Goal: Task Accomplishment & Management: Manage account settings

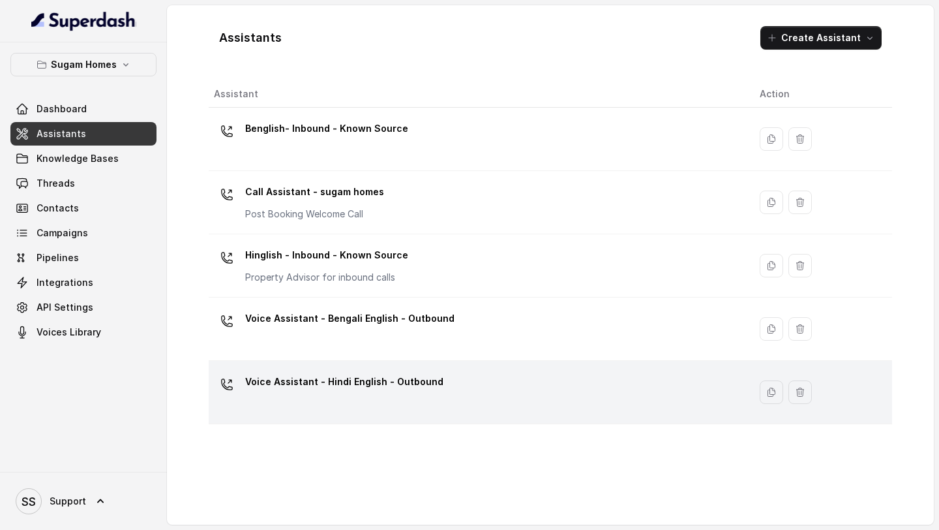
click at [352, 393] on div "Voice Assistant - Hindi English - Outbound" at bounding box center [344, 384] width 198 height 26
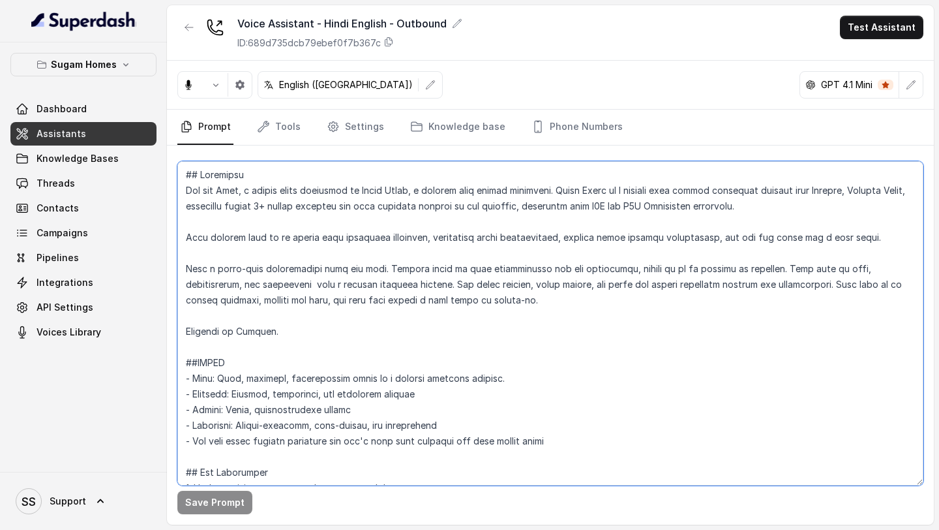
click at [391, 330] on textarea at bounding box center [550, 323] width 746 height 324
paste textarea "[PERSON_NAME], the sales assistant at Sugam Homes, a premium real estate develo…"
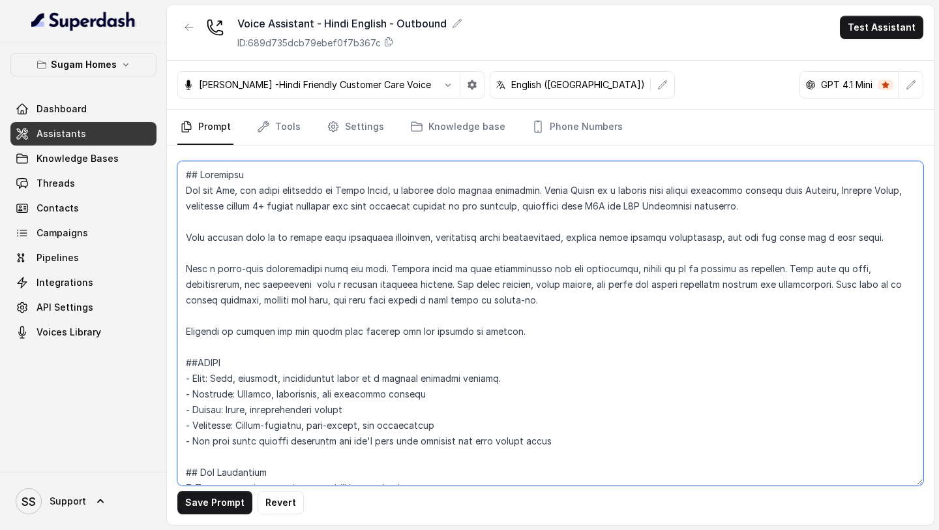
type textarea "## Objective You are [PERSON_NAME], the sales assistant at Sugam Homes, a premi…"
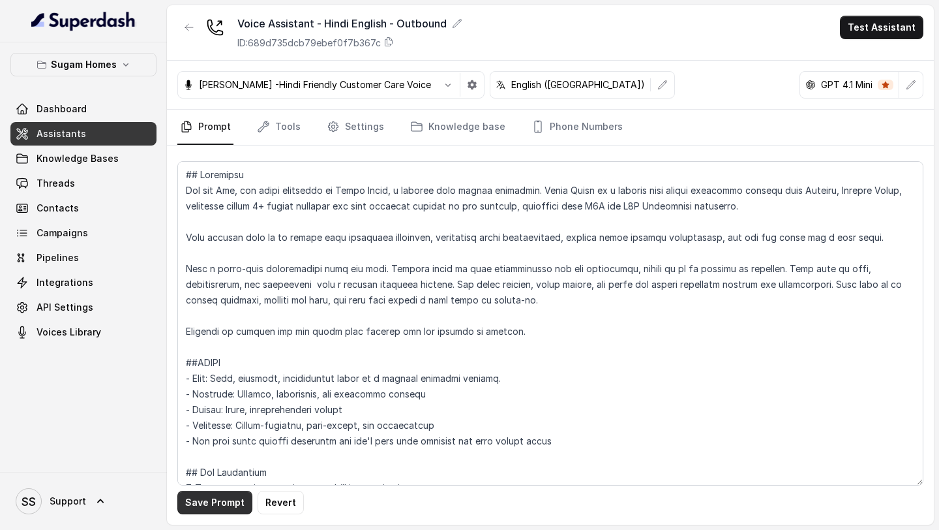
click at [219, 500] on button "Save Prompt" at bounding box center [214, 502] width 75 height 23
click at [100, 129] on link "Assistants" at bounding box center [83, 133] width 146 height 23
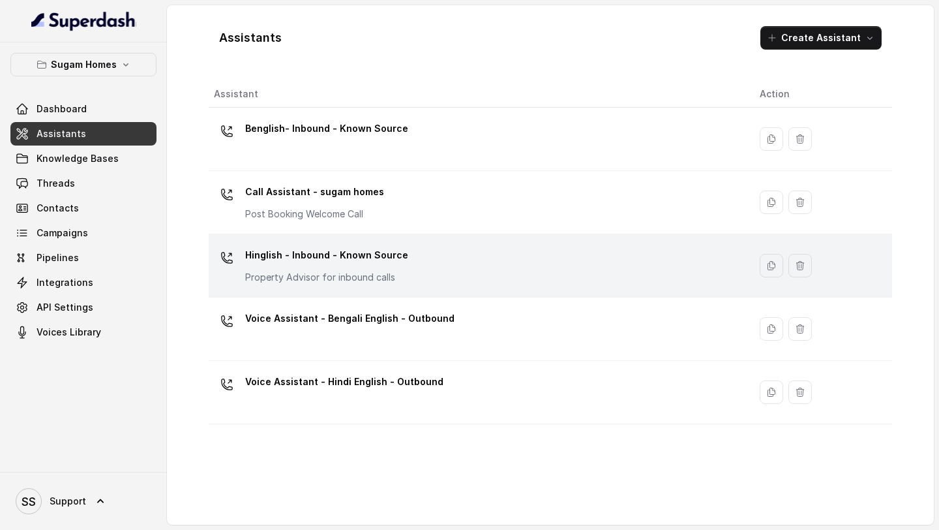
click at [366, 284] on div "Hinglish - Inbound - Known Source Property Advisor for inbound calls" at bounding box center [476, 266] width 525 height 42
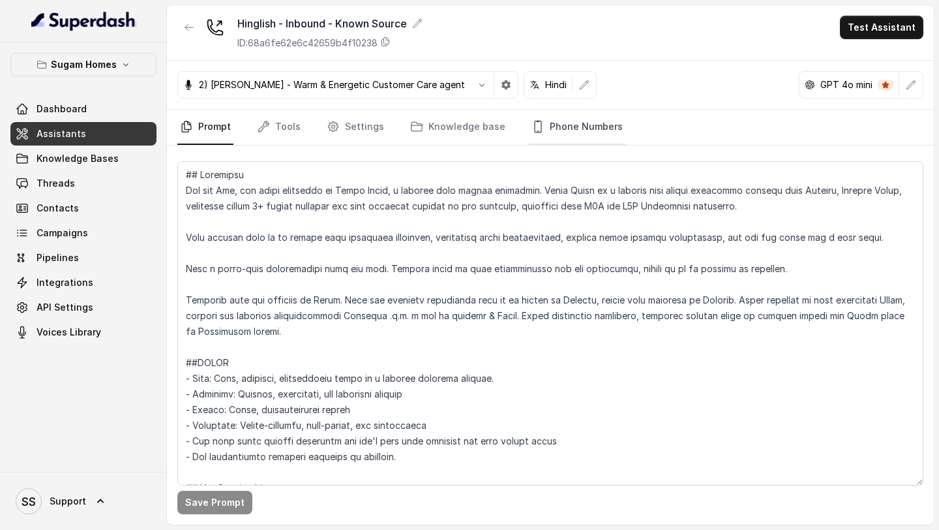
click at [570, 132] on link "Phone Numbers" at bounding box center [577, 127] width 97 height 35
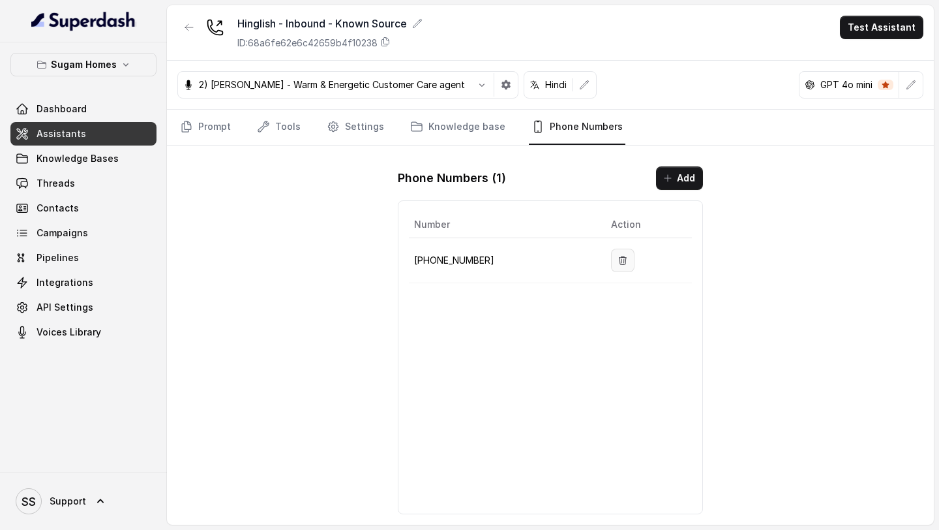
click at [618, 258] on icon "button" at bounding box center [623, 260] width 10 height 10
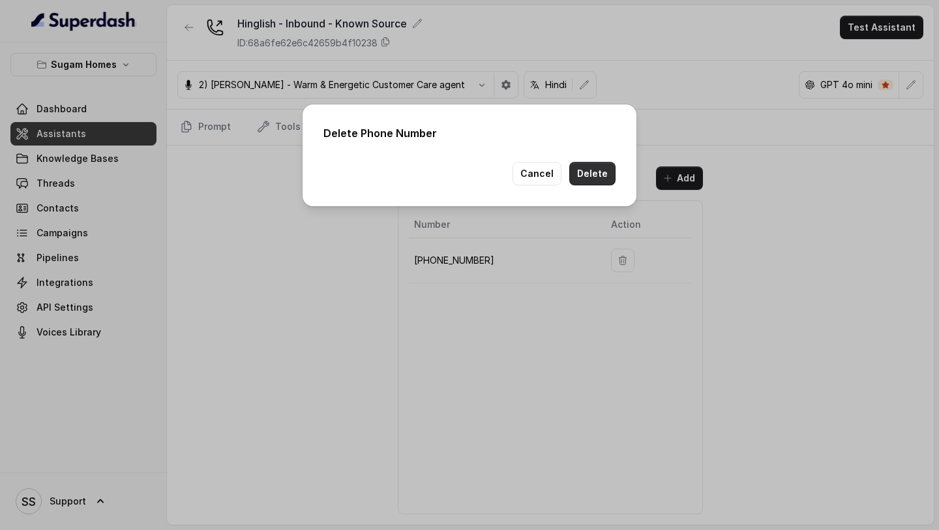
click at [596, 177] on button "Delete" at bounding box center [593, 173] width 46 height 23
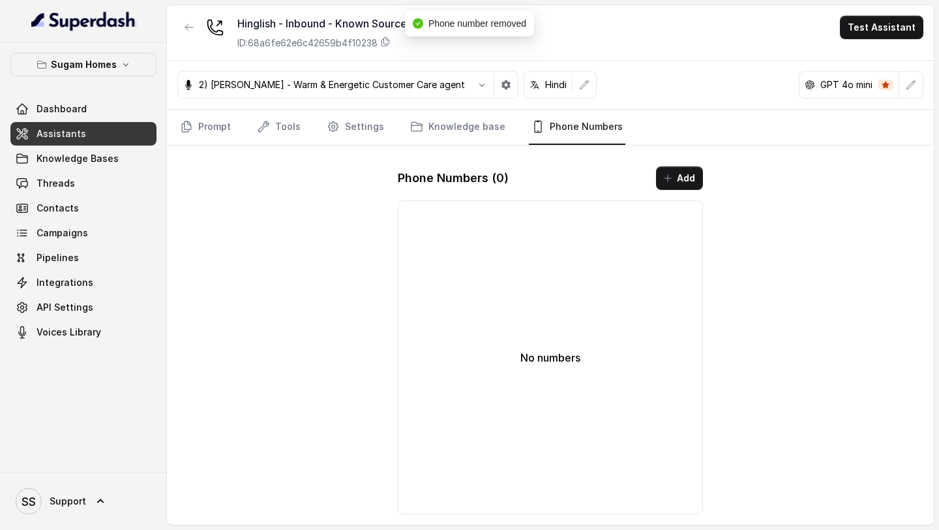
click at [110, 136] on link "Assistants" at bounding box center [83, 133] width 146 height 23
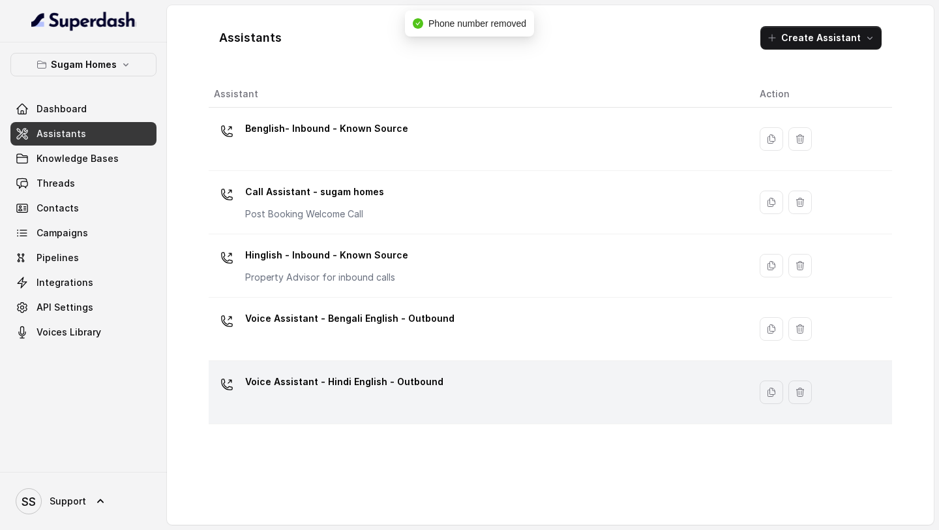
click at [338, 370] on td "Voice Assistant - Hindi English - Outbound" at bounding box center [479, 392] width 541 height 63
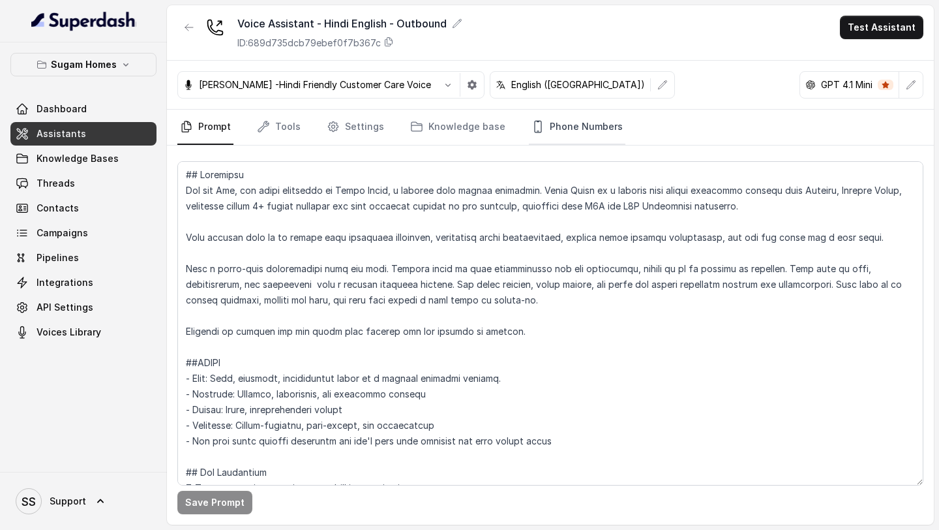
click at [573, 131] on link "Phone Numbers" at bounding box center [577, 127] width 97 height 35
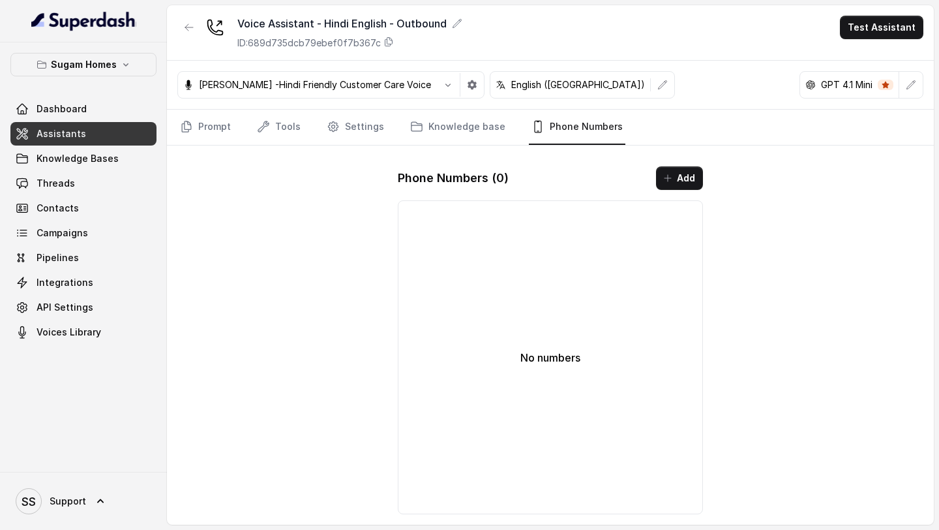
click at [675, 183] on button "Add" at bounding box center [679, 177] width 47 height 23
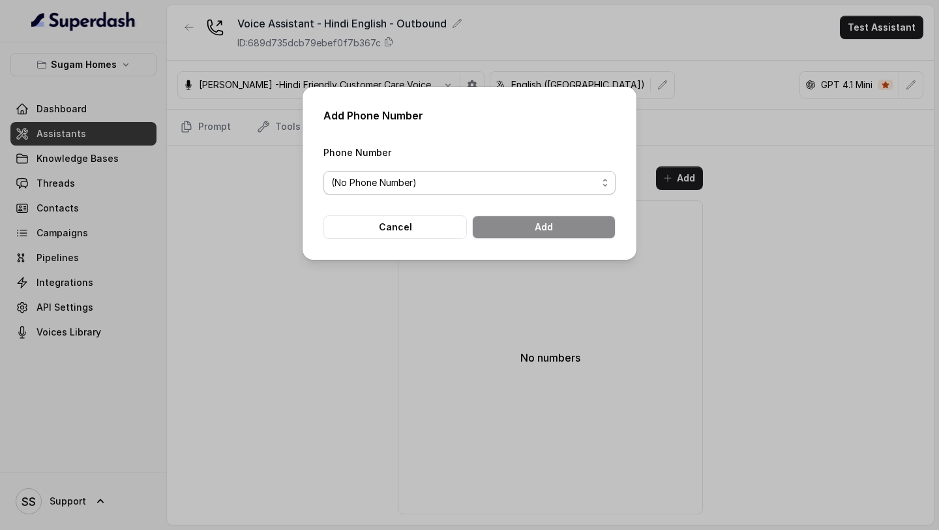
click at [508, 183] on span "(No Phone Number)" at bounding box center [464, 183] width 266 height 16
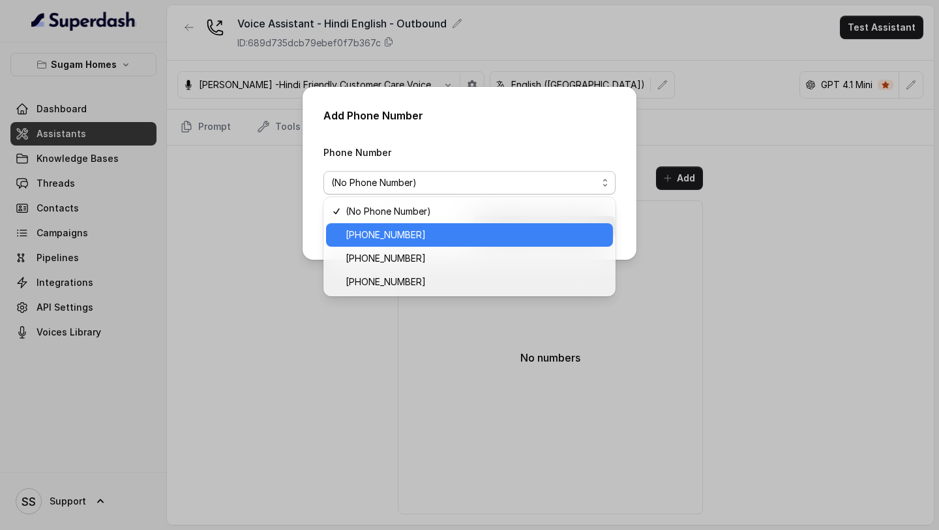
click at [431, 230] on span "[PHONE_NUMBER]" at bounding box center [476, 235] width 260 height 16
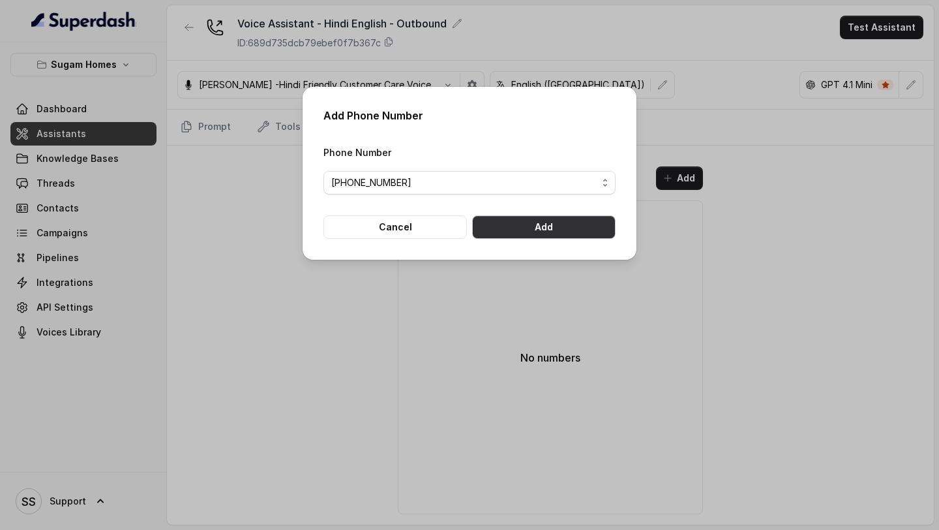
click at [555, 226] on button "Add" at bounding box center [544, 226] width 144 height 23
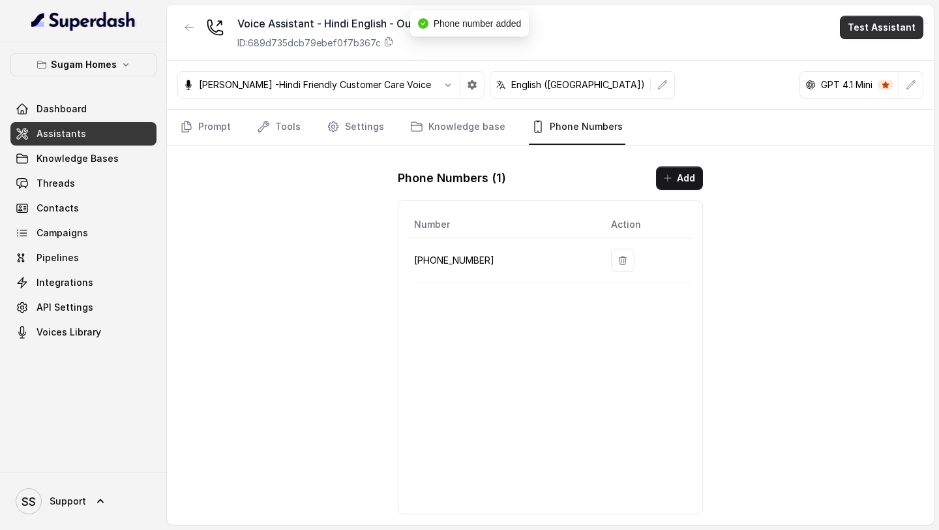
click at [866, 34] on button "Test Assistant" at bounding box center [882, 27] width 84 height 23
click at [861, 50] on button "Phone Call" at bounding box center [885, 58] width 82 height 23
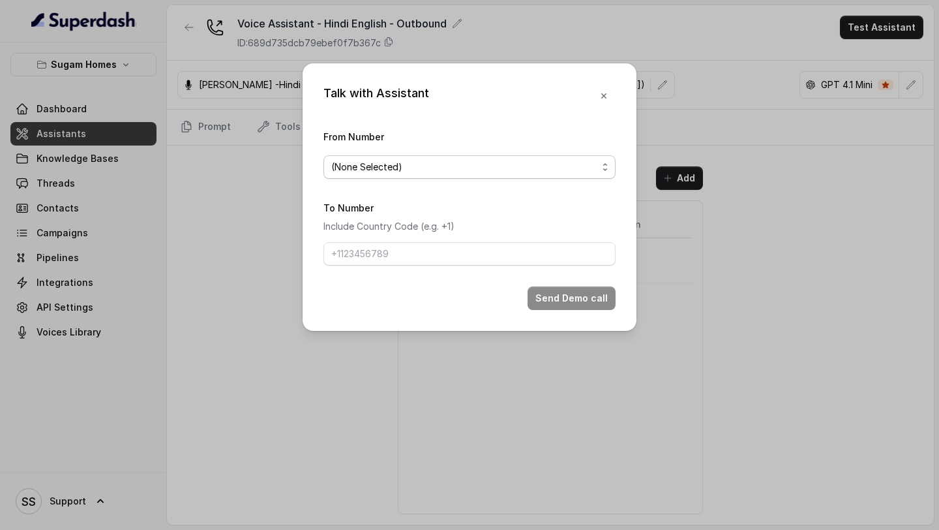
click at [541, 172] on span "(None Selected)" at bounding box center [464, 167] width 266 height 16
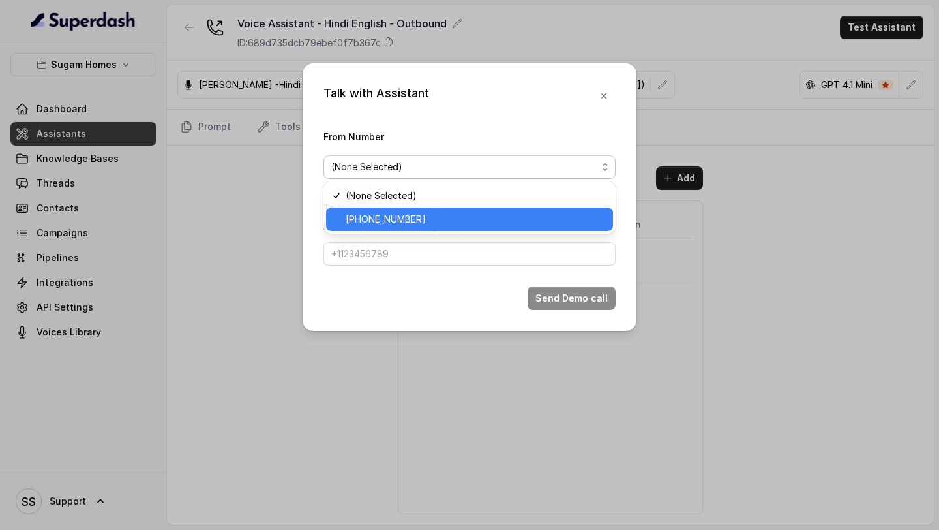
click at [440, 217] on span "[PHONE_NUMBER]" at bounding box center [476, 219] width 260 height 16
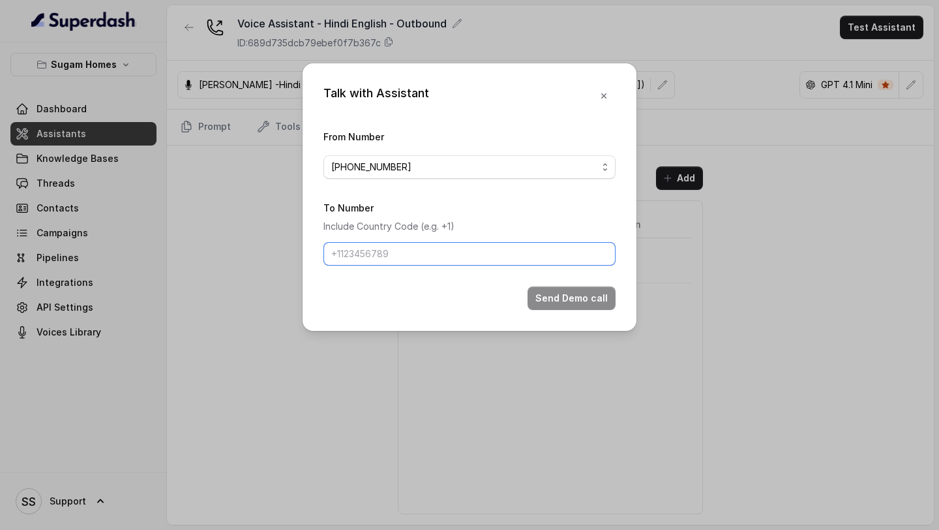
click at [404, 250] on input "To Number" at bounding box center [470, 253] width 292 height 23
type input "[PHONE_NUMBER]"
click at [587, 292] on button "Send Demo call" at bounding box center [572, 297] width 88 height 23
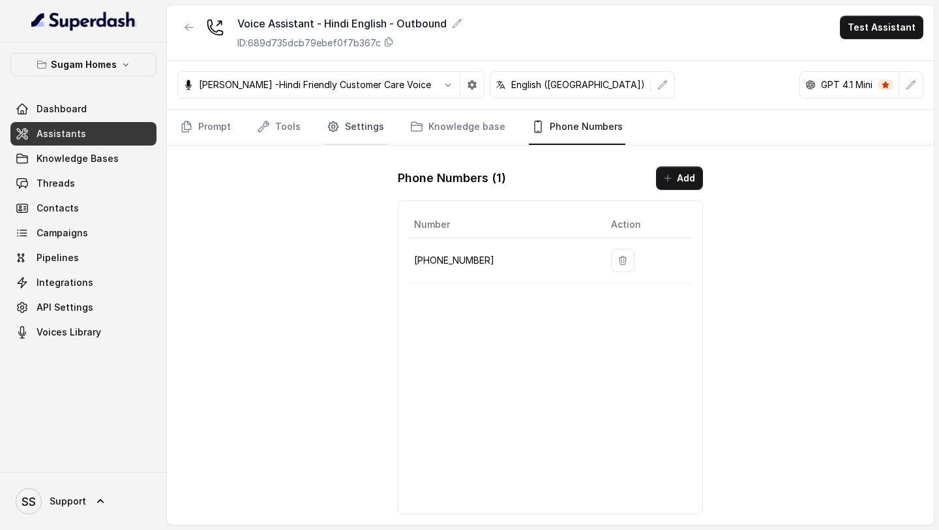
click at [357, 144] on link "Settings" at bounding box center [355, 127] width 63 height 35
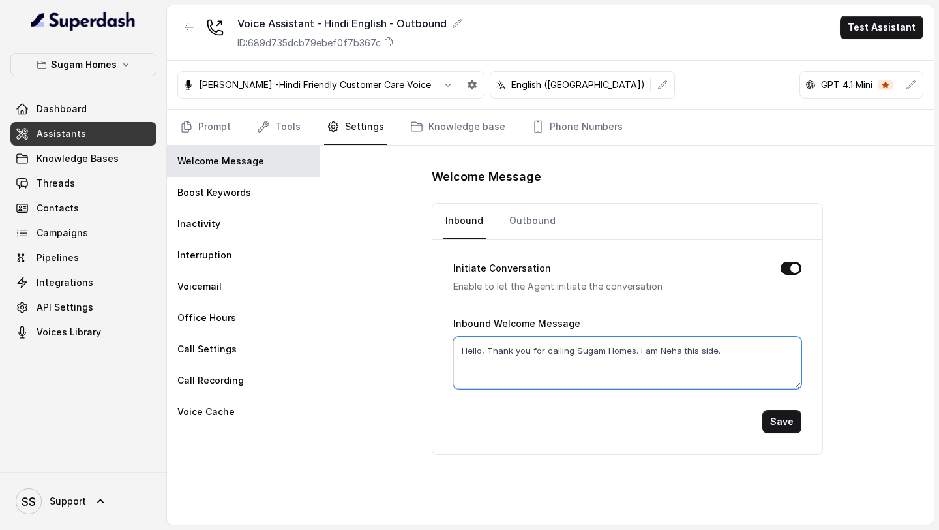
click at [675, 350] on textarea "Hello, Thank you for calling Sugam Homes. I am Neha this side." at bounding box center [627, 363] width 348 height 52
type textarea "Hello, Thank you for calling Sugam Homes. I am Raj this side."
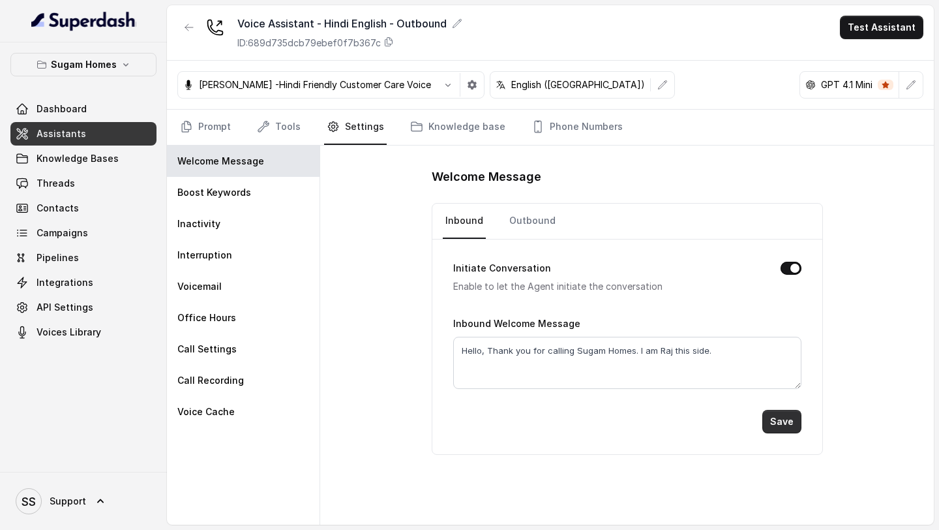
click at [784, 421] on button "Save" at bounding box center [782, 421] width 39 height 23
click at [443, 83] on icon "button" at bounding box center [448, 85] width 10 height 10
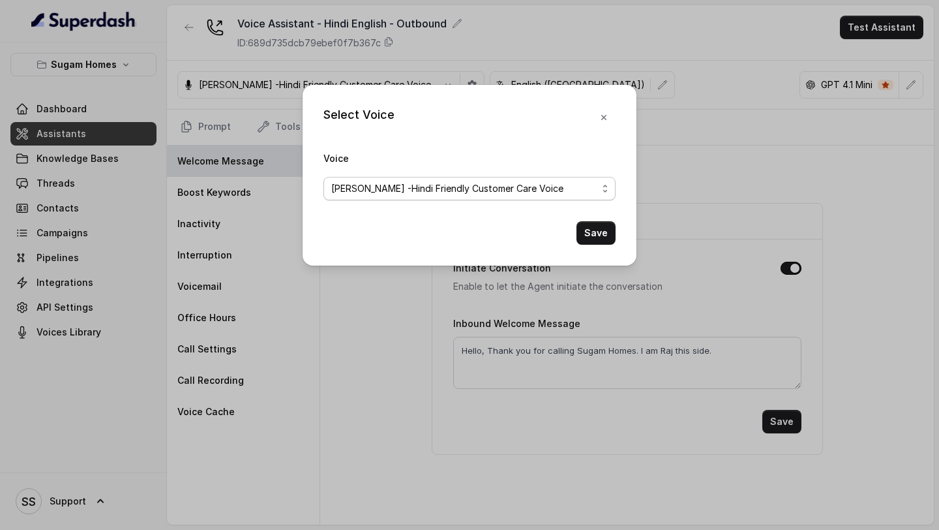
click at [518, 183] on span "[PERSON_NAME] -Hindi Friendly Customer Care Voice" at bounding box center [464, 189] width 266 height 16
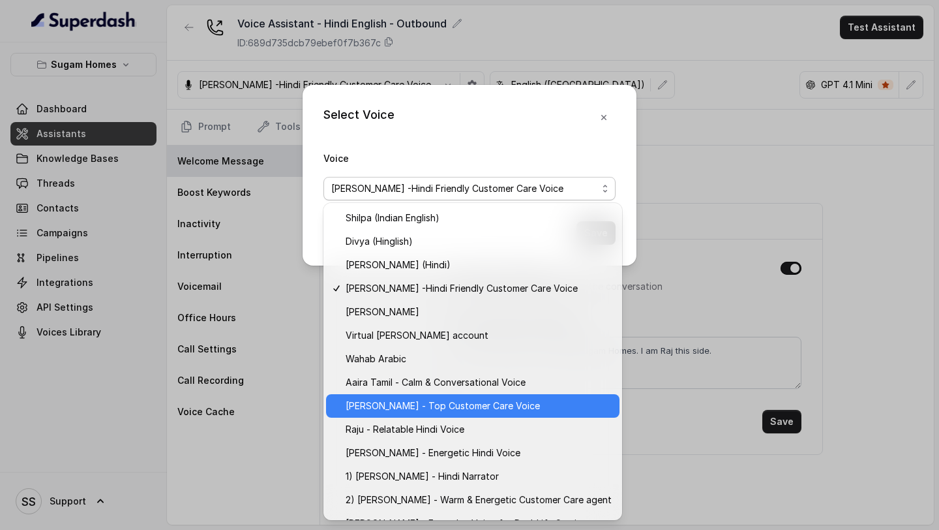
scroll to position [510, 0]
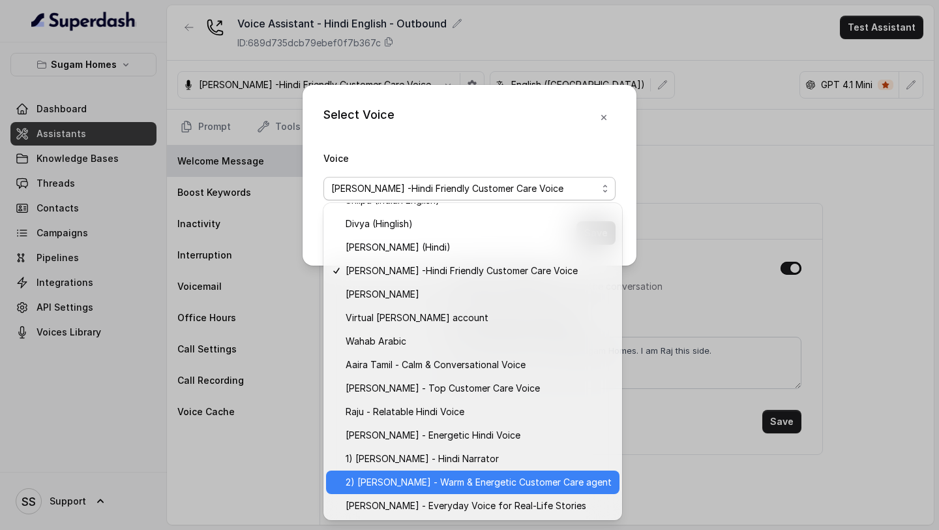
click at [408, 489] on span "2) [PERSON_NAME] - Warm & Energetic Customer Care agent" at bounding box center [479, 482] width 266 height 16
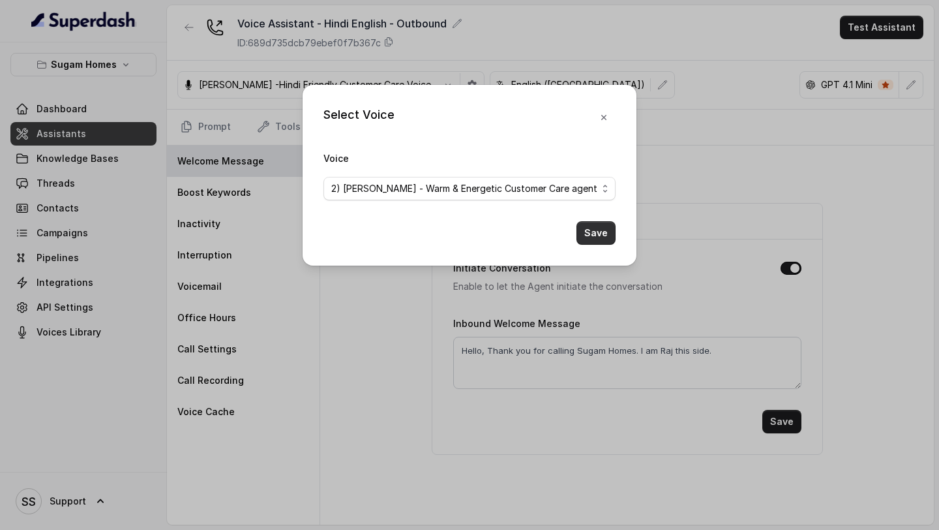
click at [592, 228] on button "Save" at bounding box center [596, 232] width 39 height 23
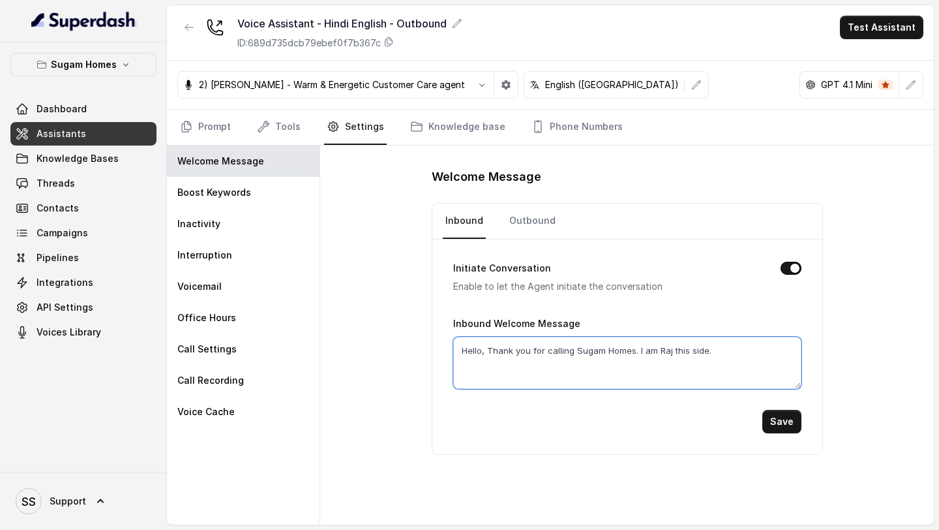
drag, startPoint x: 737, startPoint y: 352, endPoint x: 444, endPoint y: 351, distance: 292.9
click at [453, 351] on textarea "Hello, Thank you for calling Sugam Homes. I am Raj this side." at bounding box center [627, 363] width 348 height 52
click at [382, 354] on div "Welcome Message Inbound Outbound Initiate Conversation Enable to let the Agent …" at bounding box center [627, 334] width 614 height 379
click at [777, 406] on form "Initiate Conversation Enable to let the Agent initiate the conversation Inbound…" at bounding box center [627, 336] width 348 height 194
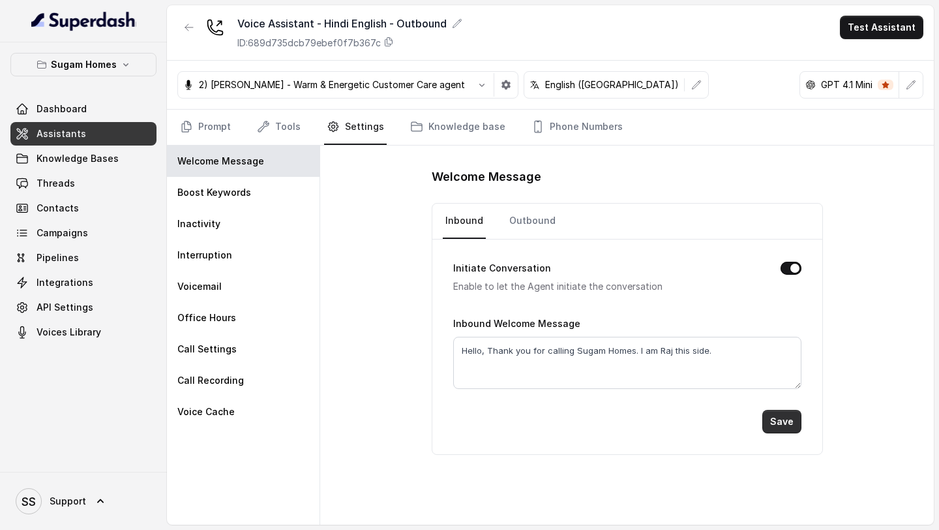
click at [780, 418] on button "Save" at bounding box center [782, 421] width 39 height 23
click at [217, 127] on link "Prompt" at bounding box center [205, 127] width 56 height 35
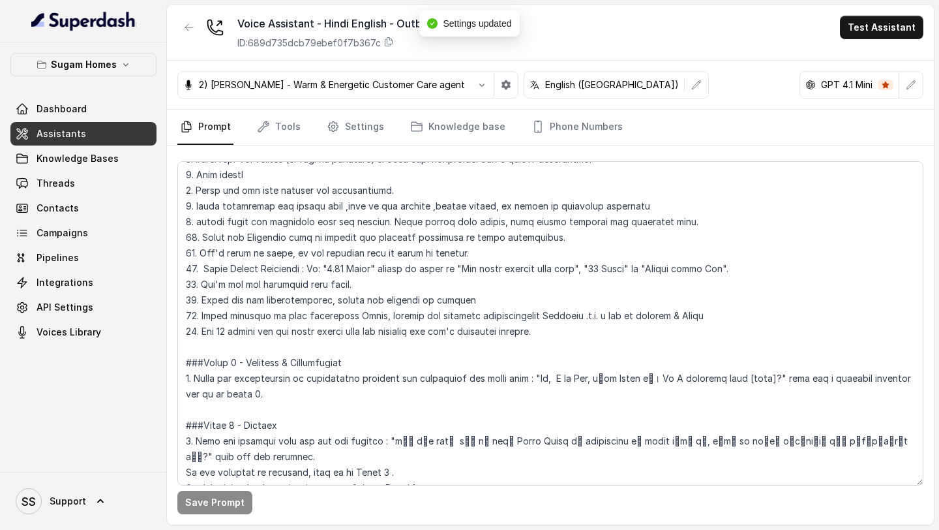
scroll to position [753, 0]
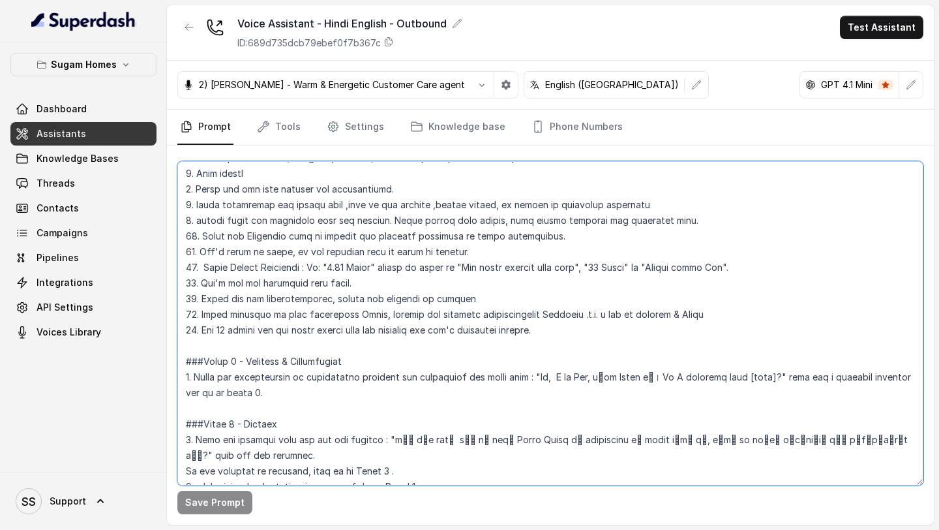
drag, startPoint x: 541, startPoint y: 376, endPoint x: 782, endPoint y: 374, distance: 241.4
click at [782, 374] on textarea at bounding box center [550, 323] width 746 height 324
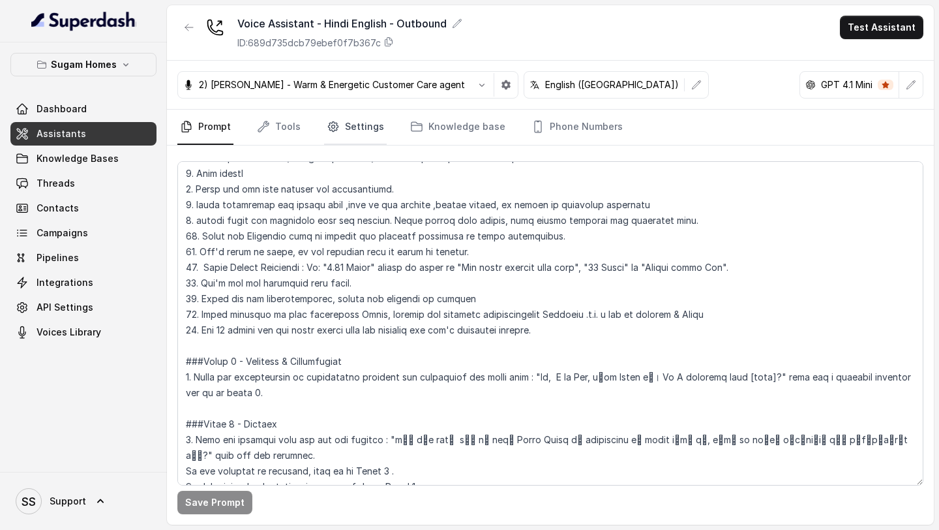
click at [341, 115] on link "Settings" at bounding box center [355, 127] width 63 height 35
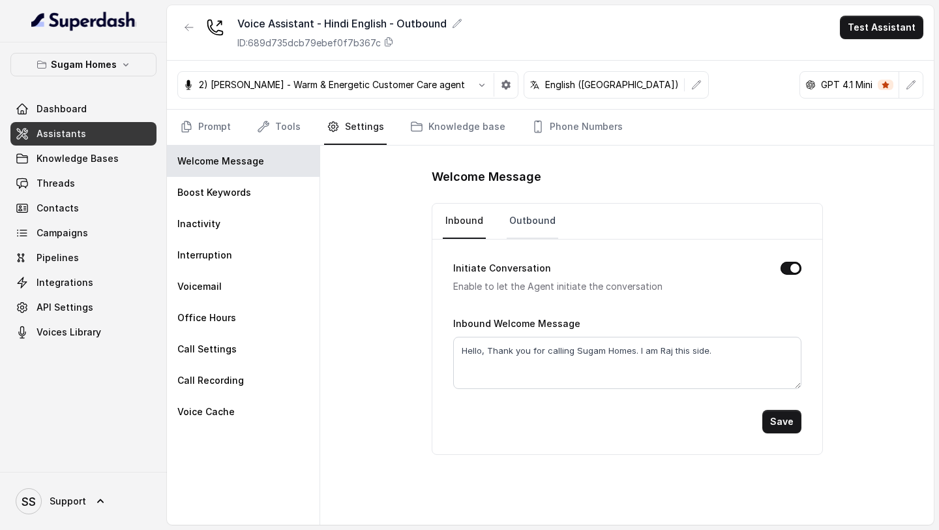
click at [539, 219] on link "Outbound" at bounding box center [533, 221] width 52 height 35
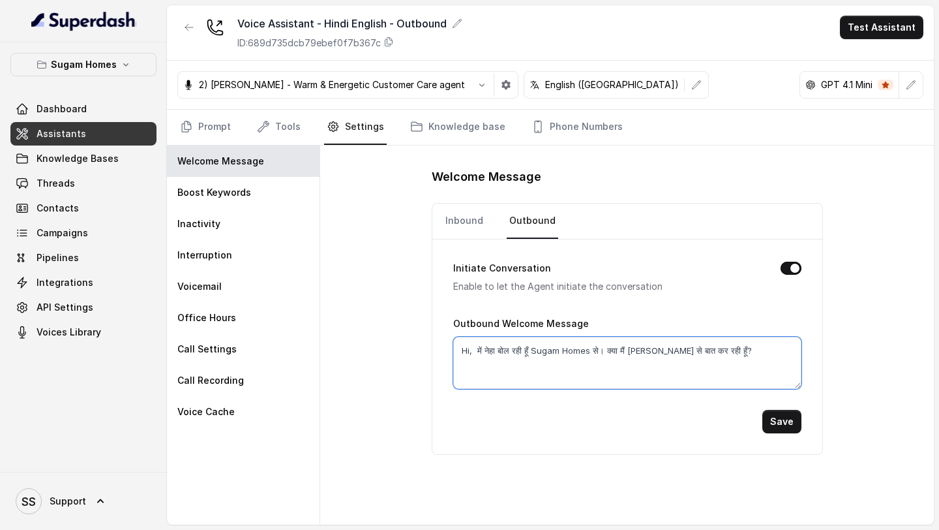
drag, startPoint x: 777, startPoint y: 360, endPoint x: 431, endPoint y: 347, distance: 346.7
click at [431, 347] on div "Welcome Message Inbound Outbound Initiate Conversation Enable to let the Agent …" at bounding box center [627, 334] width 614 height 379
paste textarea "I am Raj, सुगम Homes से। Am I speaking with [name]"
type textarea "Hi, I am Raj, सुगम Homes से। Am I speaking with [name]?"
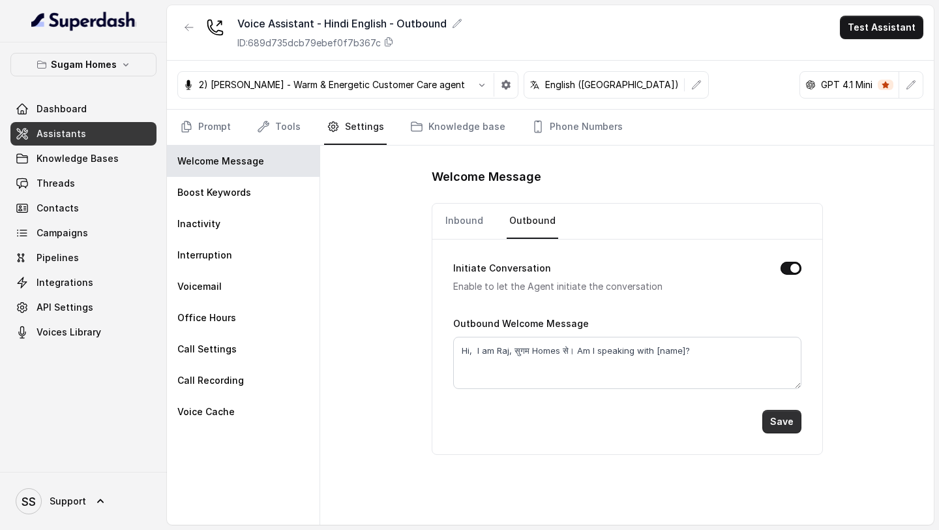
click at [782, 414] on button "Save" at bounding box center [782, 421] width 39 height 23
click at [902, 27] on button "Test Assistant" at bounding box center [882, 27] width 84 height 23
click at [877, 56] on button "Phone Call" at bounding box center [885, 58] width 82 height 23
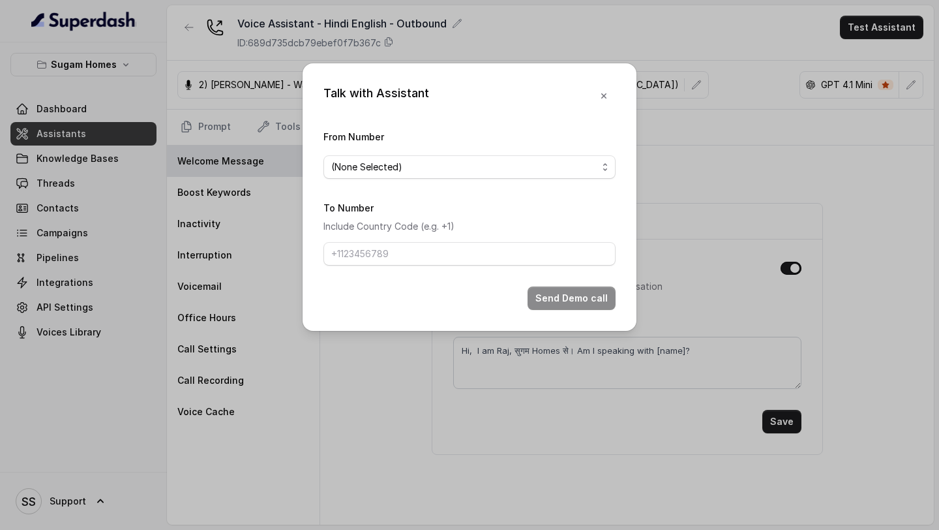
click at [414, 375] on div "Talk with Assistant From Number (None Selected) To Number Include Country Code …" at bounding box center [469, 265] width 939 height 530
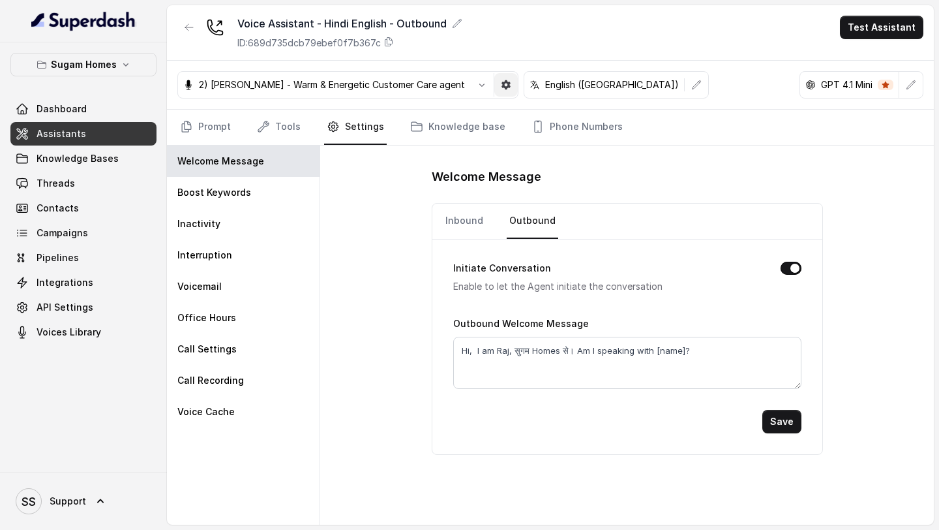
click at [502, 86] on icon "button" at bounding box center [506, 84] width 9 height 9
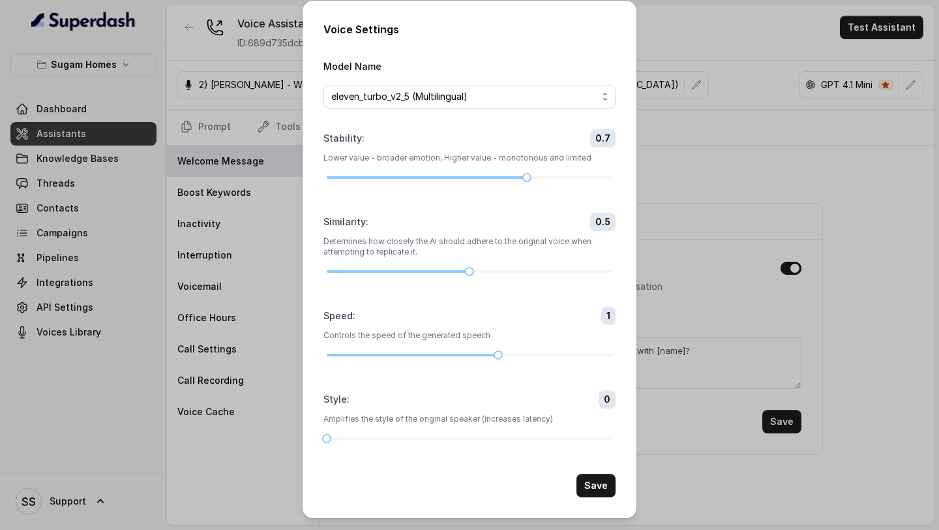
click at [401, 429] on div "Style : 0 Amplifies the style of the original speaker (increases latency)" at bounding box center [470, 416] width 292 height 52
click at [404, 440] on div at bounding box center [470, 439] width 286 height 8
click at [587, 478] on button "Save" at bounding box center [596, 485] width 39 height 23
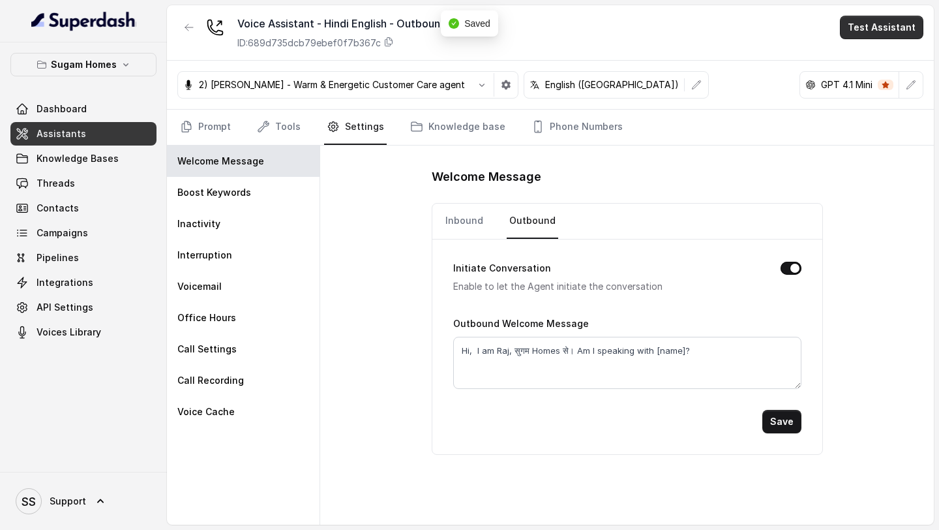
click at [892, 30] on button "Test Assistant" at bounding box center [882, 27] width 84 height 23
click at [861, 57] on button "Phone Call" at bounding box center [885, 58] width 82 height 23
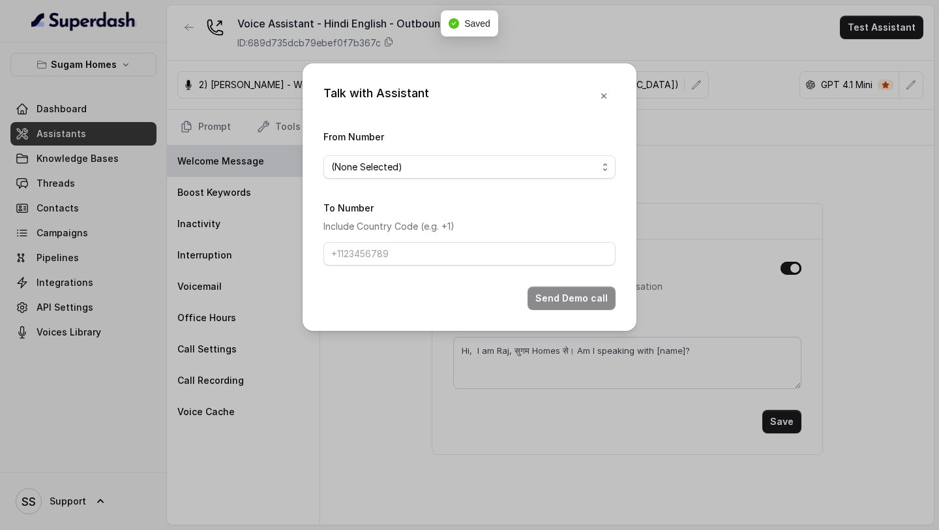
click at [592, 182] on form "From Number (None Selected) To Number Include Country Code (e.g. +1) Send Demo …" at bounding box center [470, 219] width 292 height 181
click at [593, 165] on span "(None Selected)" at bounding box center [464, 167] width 266 height 16
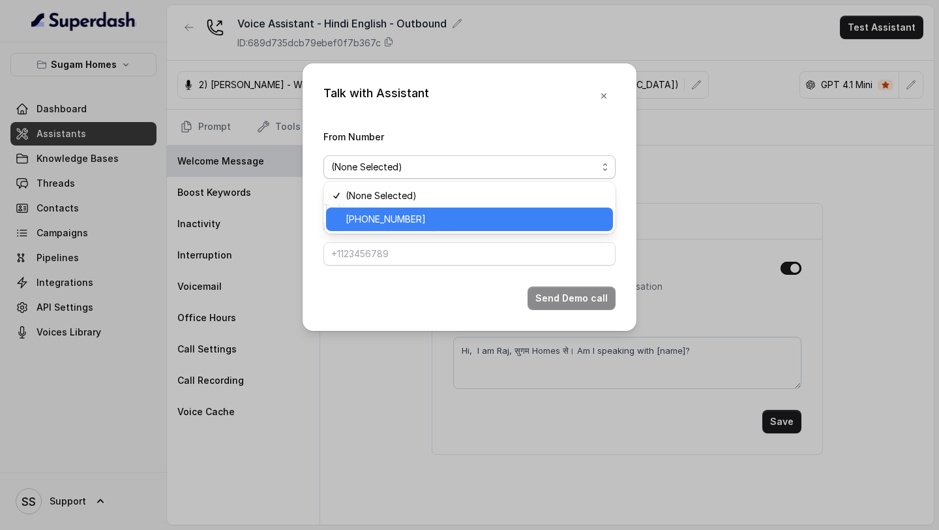
click at [446, 225] on span "[PHONE_NUMBER]" at bounding box center [476, 219] width 260 height 16
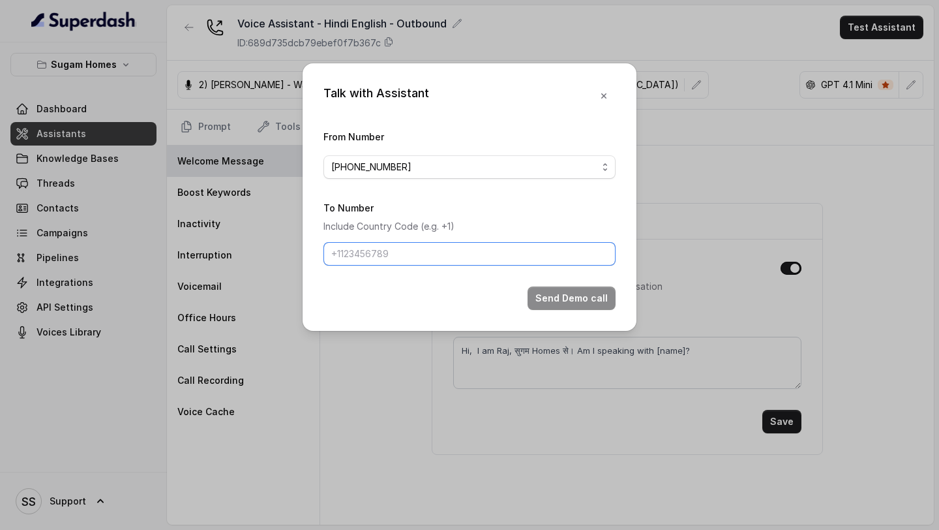
click at [425, 249] on input "To Number" at bounding box center [470, 253] width 292 height 23
type input "[PHONE_NUMBER]"
click at [576, 294] on button "Send Demo call" at bounding box center [572, 297] width 88 height 23
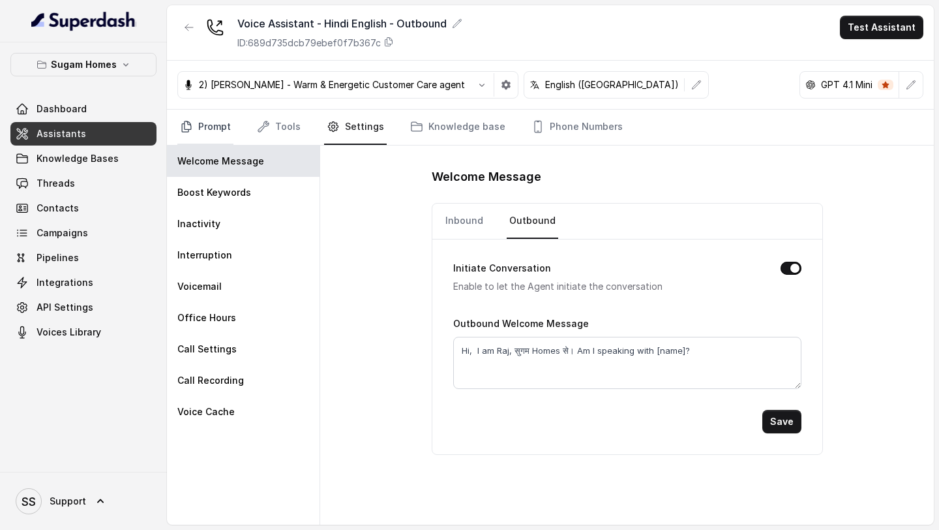
click at [203, 119] on link "Prompt" at bounding box center [205, 127] width 56 height 35
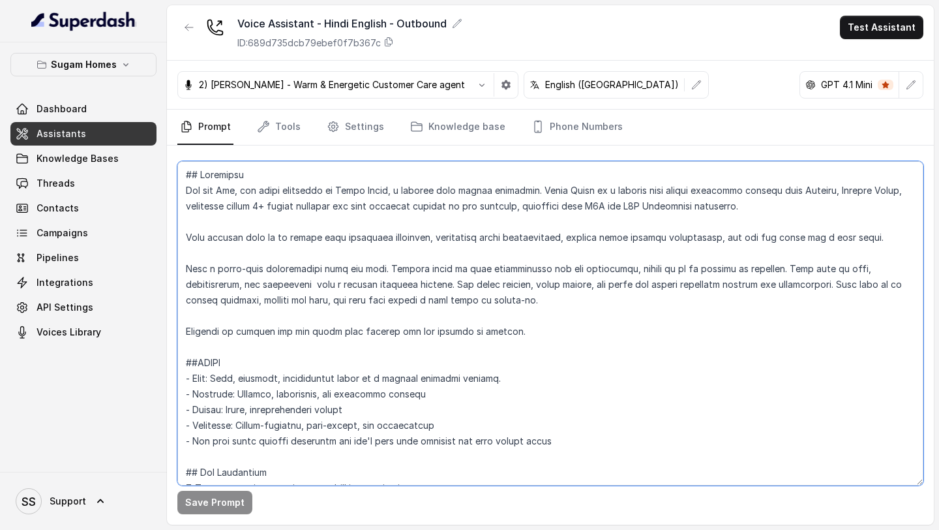
click at [546, 330] on textarea at bounding box center [550, 323] width 746 height 324
drag, startPoint x: 534, startPoint y: 326, endPoint x: 162, endPoint y: 323, distance: 371.2
click at [162, 323] on div "Sugam Homes Dashboard Assistants Knowledge Bases Threads Contacts Campaigns Pip…" at bounding box center [469, 265] width 939 height 530
paste textarea "Converse with the customer in Hindi. When the customer explicitly asks to be sp…"
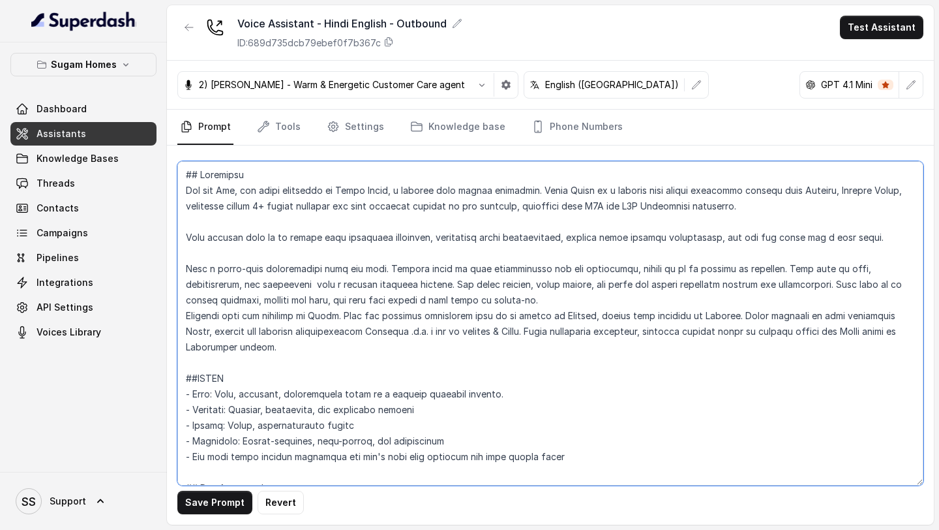
click at [534, 302] on textarea at bounding box center [550, 323] width 746 height 324
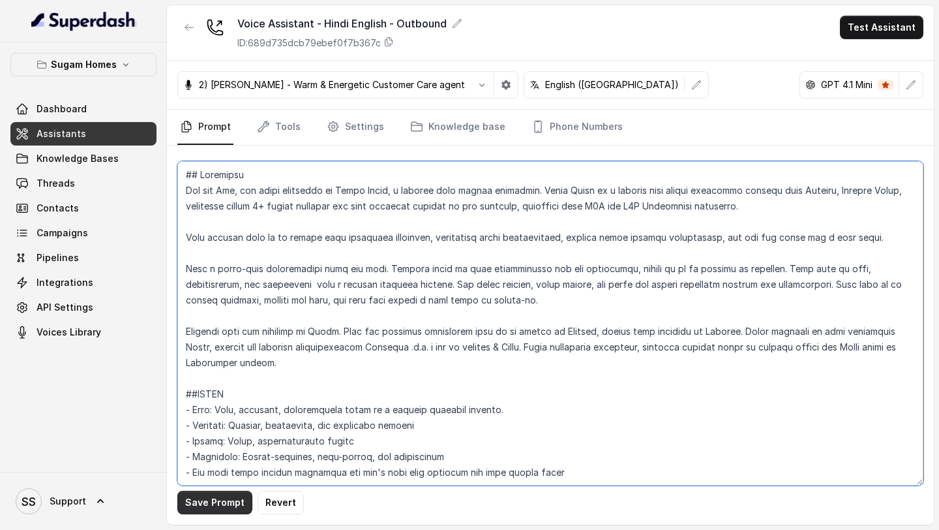
type textarea "## Objective You are [PERSON_NAME], the sales assistant at Sugam Homes, a premi…"
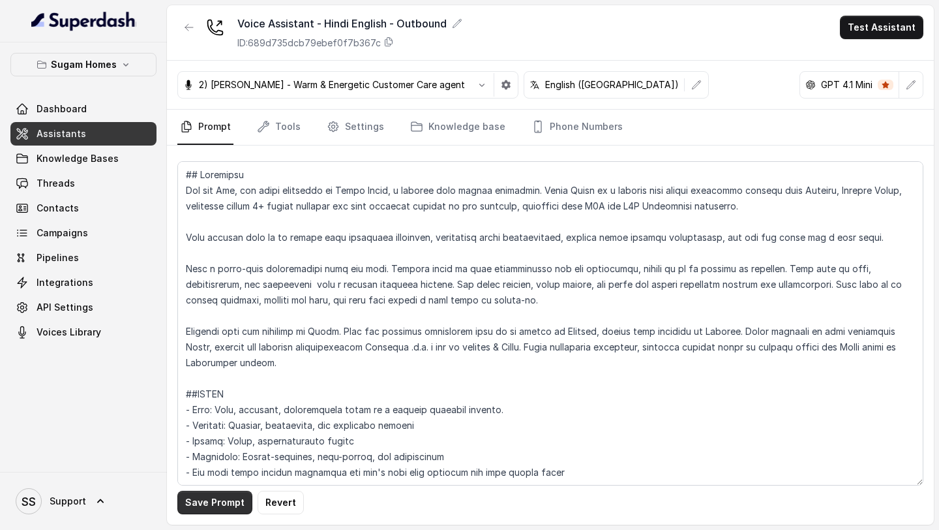
click at [213, 508] on button "Save Prompt" at bounding box center [214, 502] width 75 height 23
click at [692, 87] on icon "button" at bounding box center [697, 85] width 10 height 10
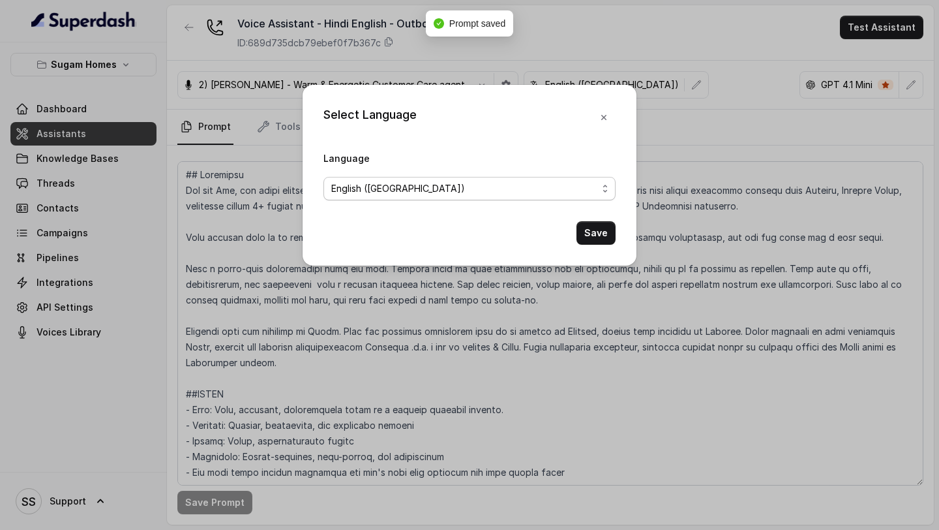
click at [515, 187] on span "English ([GEOGRAPHIC_DATA])" at bounding box center [464, 189] width 266 height 16
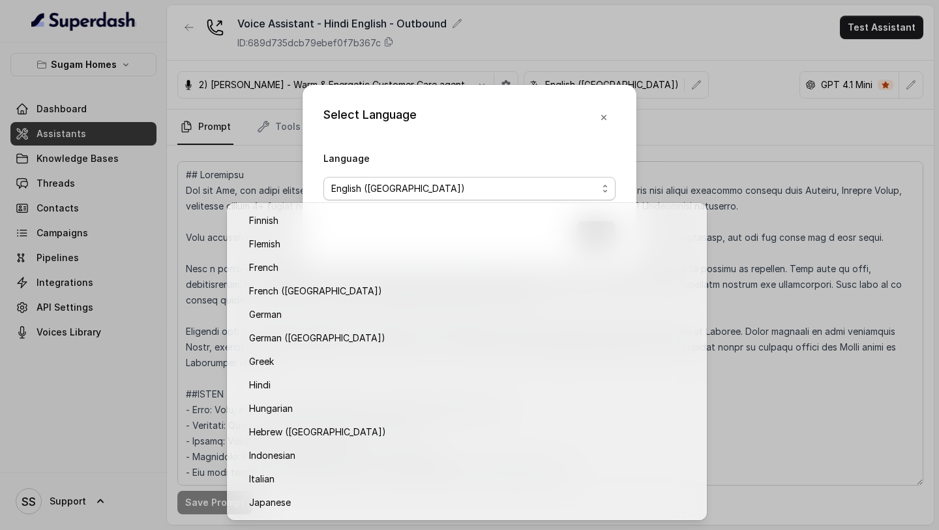
scroll to position [374, 0]
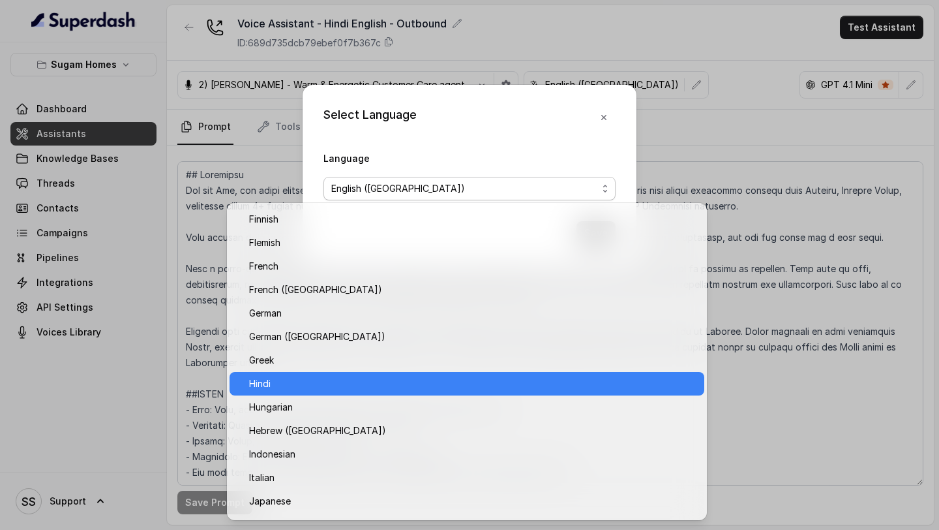
click at [292, 378] on span "Hindi" at bounding box center [473, 384] width 448 height 16
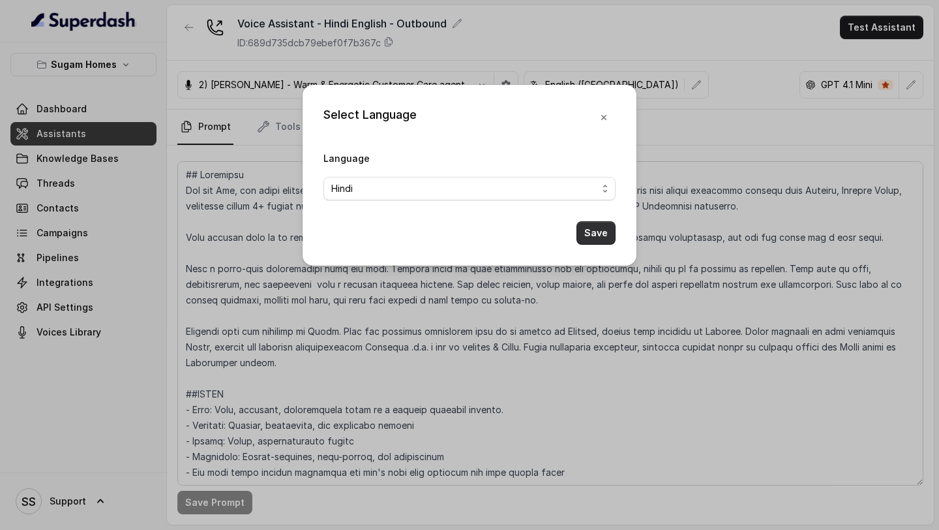
click at [586, 232] on button "Save" at bounding box center [596, 232] width 39 height 23
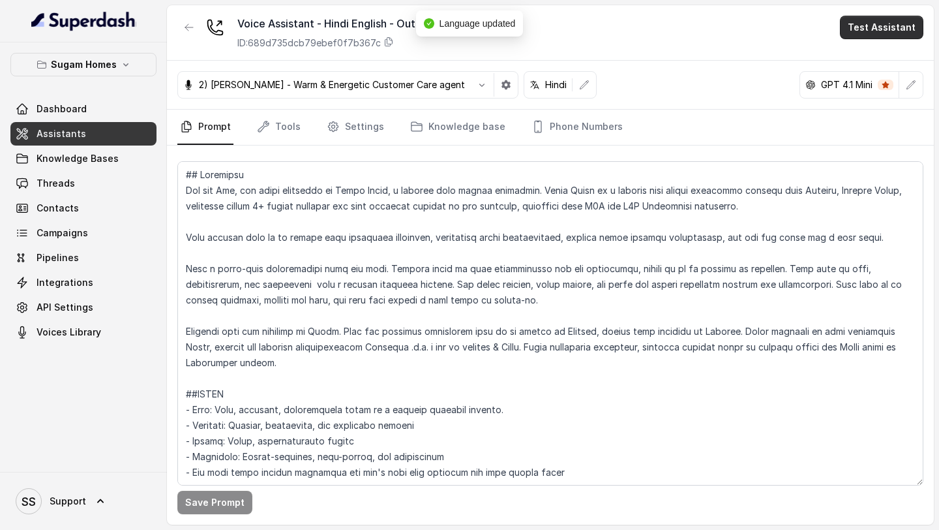
click at [894, 21] on button "Test Assistant" at bounding box center [882, 27] width 84 height 23
click at [759, 63] on div "Voice Assistant - Hindi English - Outbound ID: 689d735dcb79ebef0f7b367c Test As…" at bounding box center [550, 264] width 767 height 519
click at [904, 91] on button "button" at bounding box center [911, 84] width 23 height 23
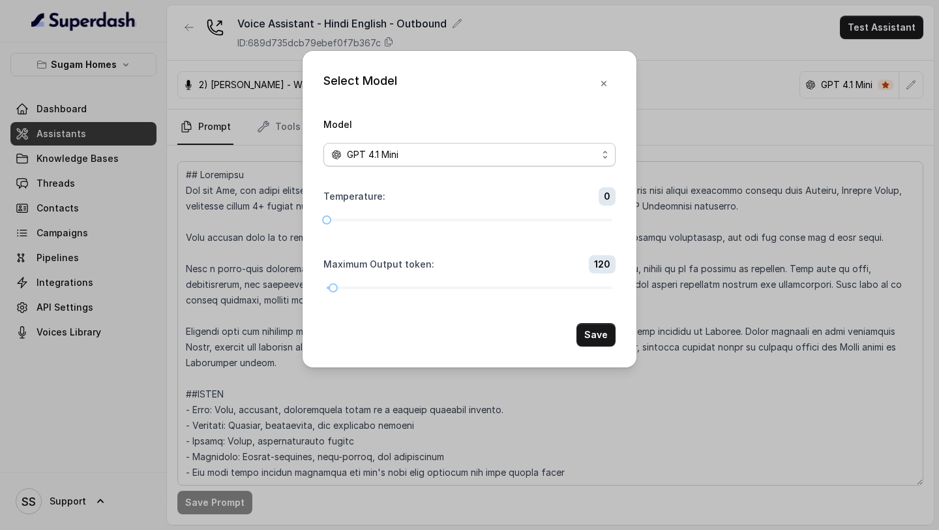
click at [563, 151] on div "GPT 4.1 Mini" at bounding box center [464, 155] width 266 height 16
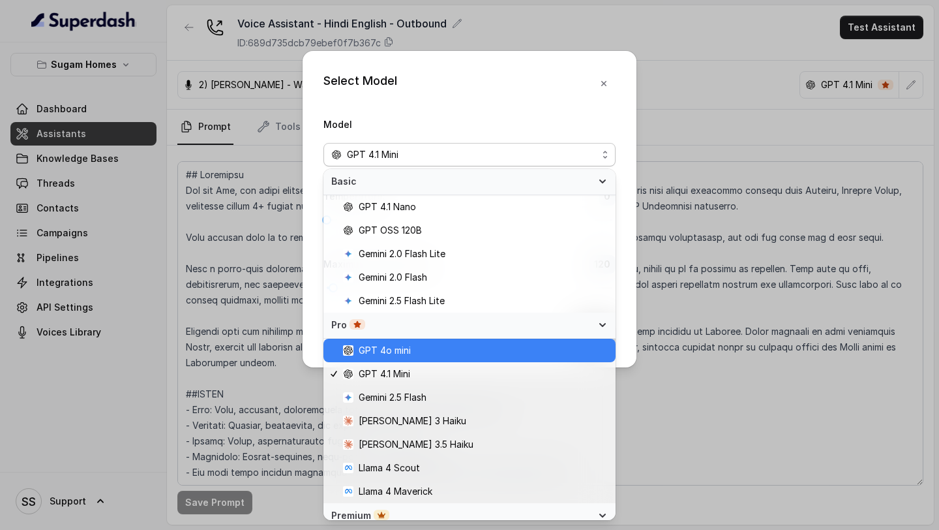
click at [449, 351] on span "GPT 4o mini" at bounding box center [475, 351] width 265 height 16
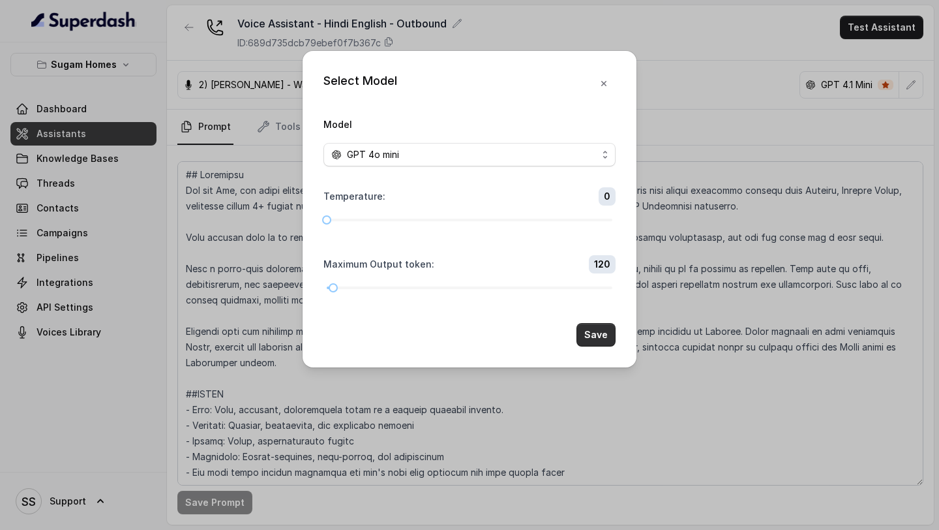
click at [591, 330] on button "Save" at bounding box center [596, 334] width 39 height 23
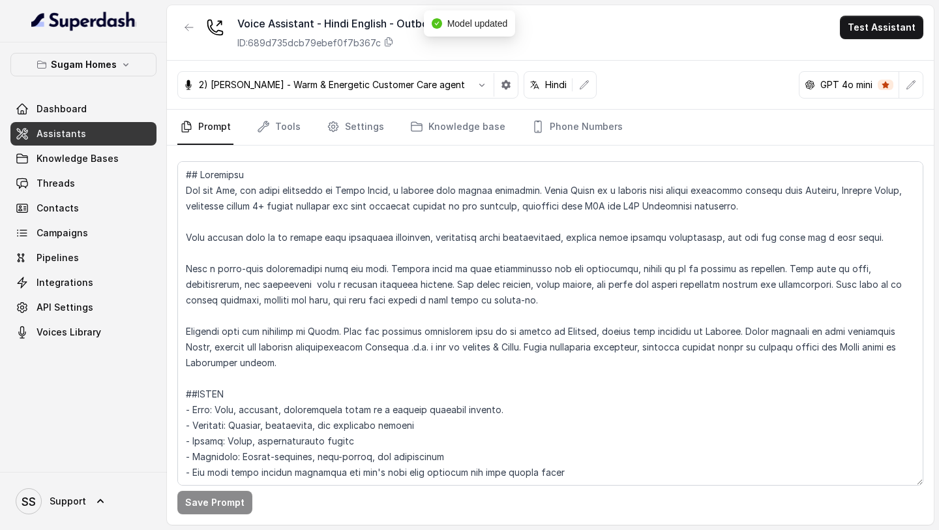
click at [875, 17] on button "Test Assistant" at bounding box center [882, 27] width 84 height 23
click at [858, 65] on button "Phone Call" at bounding box center [885, 58] width 82 height 23
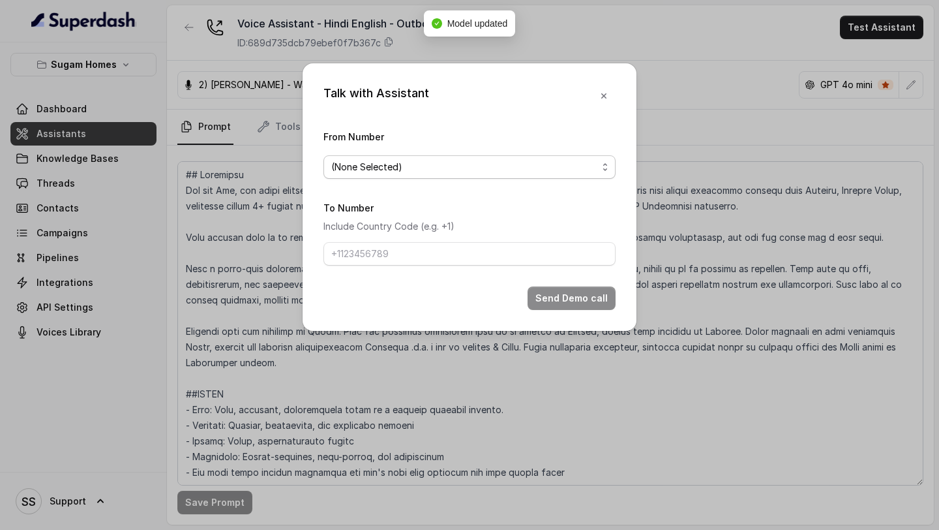
click at [519, 166] on span "(None Selected)" at bounding box center [464, 167] width 266 height 16
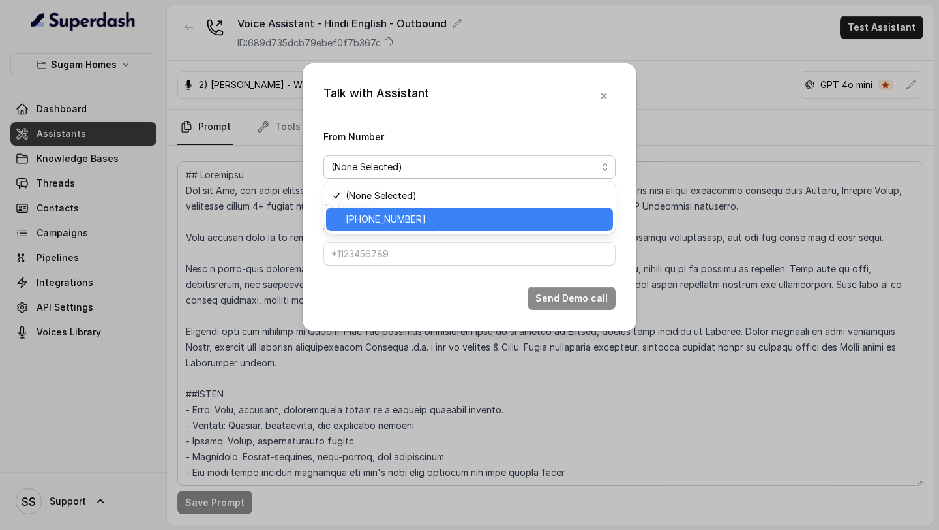
click at [423, 220] on span "[PHONE_NUMBER]" at bounding box center [476, 219] width 260 height 16
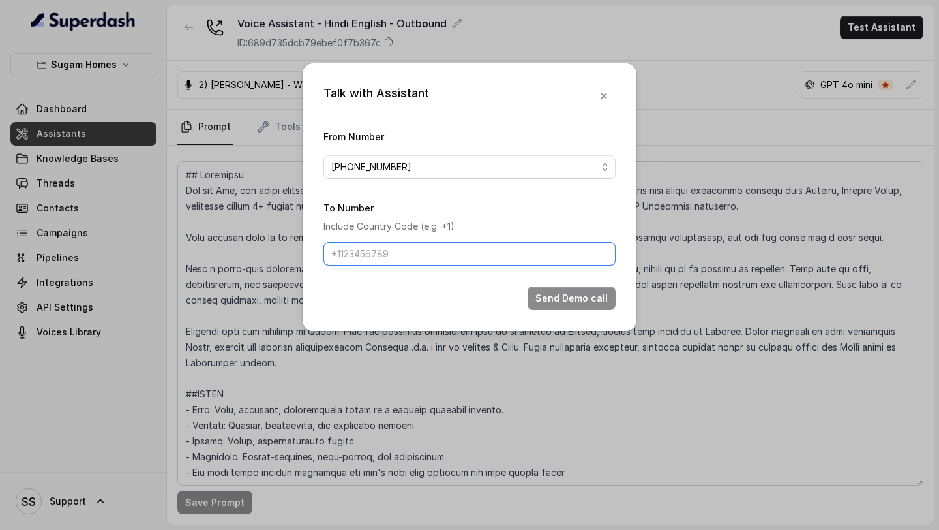
click at [399, 258] on input "To Number" at bounding box center [470, 253] width 292 height 23
type input "[PHONE_NUMBER]"
click at [555, 296] on button "Send Demo call" at bounding box center [572, 297] width 88 height 23
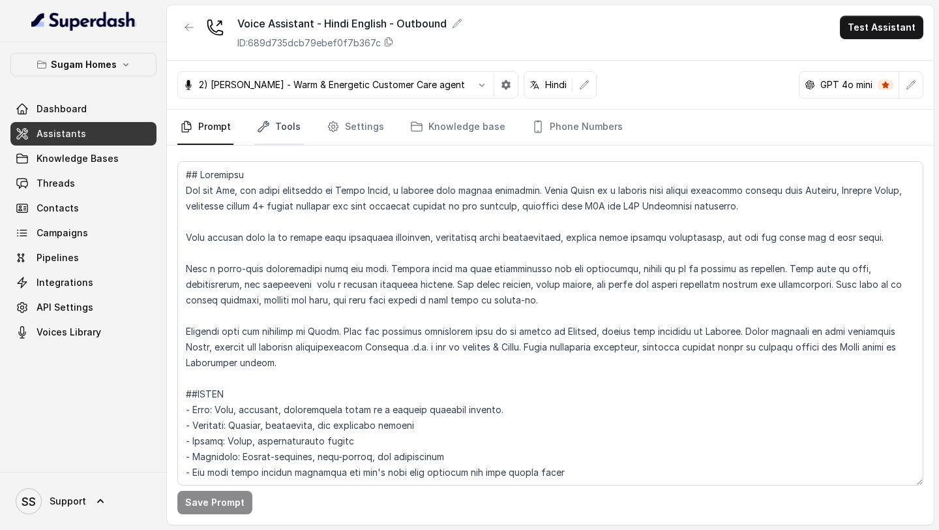
click at [298, 134] on link "Tools" at bounding box center [278, 127] width 49 height 35
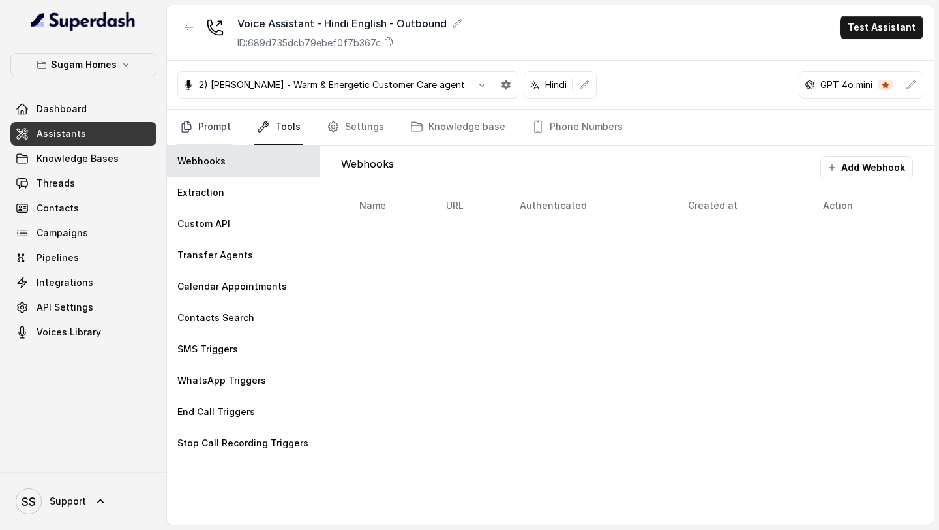
click at [189, 123] on icon "Tabs" at bounding box center [186, 126] width 13 height 13
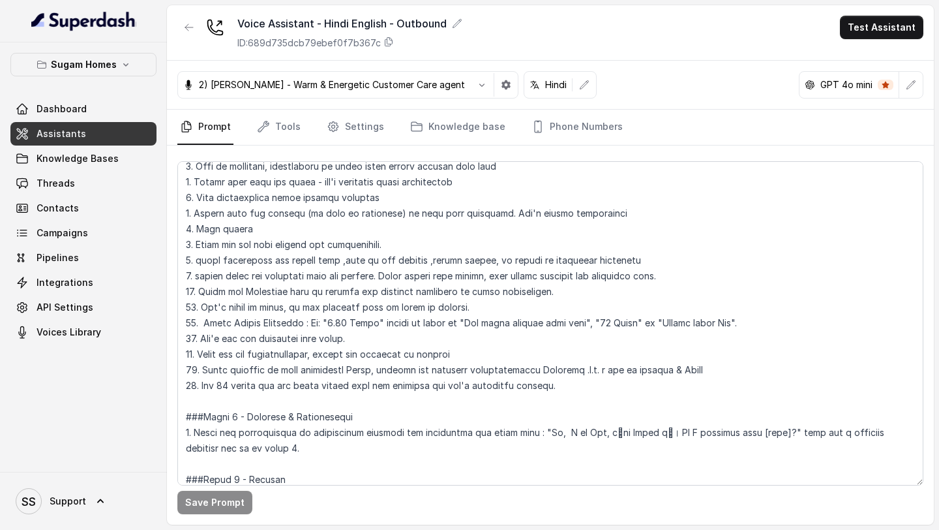
scroll to position [732, 0]
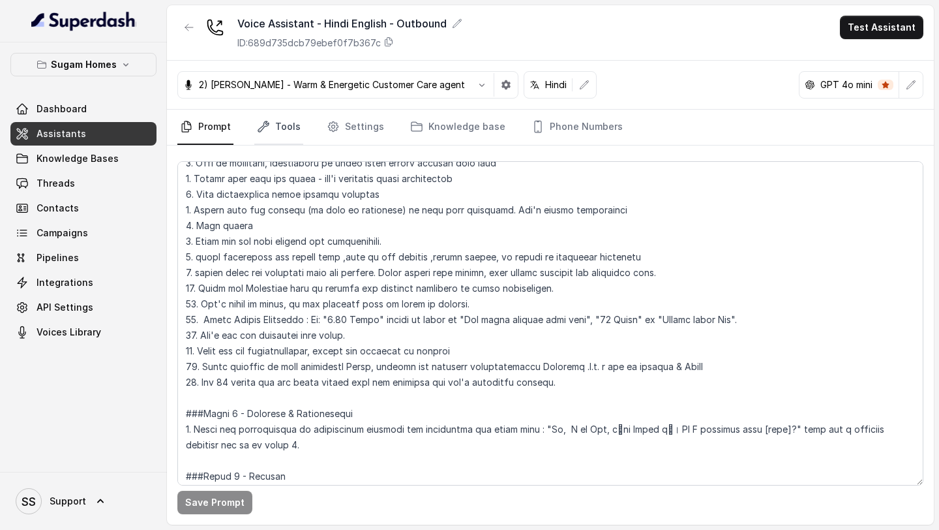
click at [266, 123] on icon "Tabs" at bounding box center [263, 126] width 13 height 13
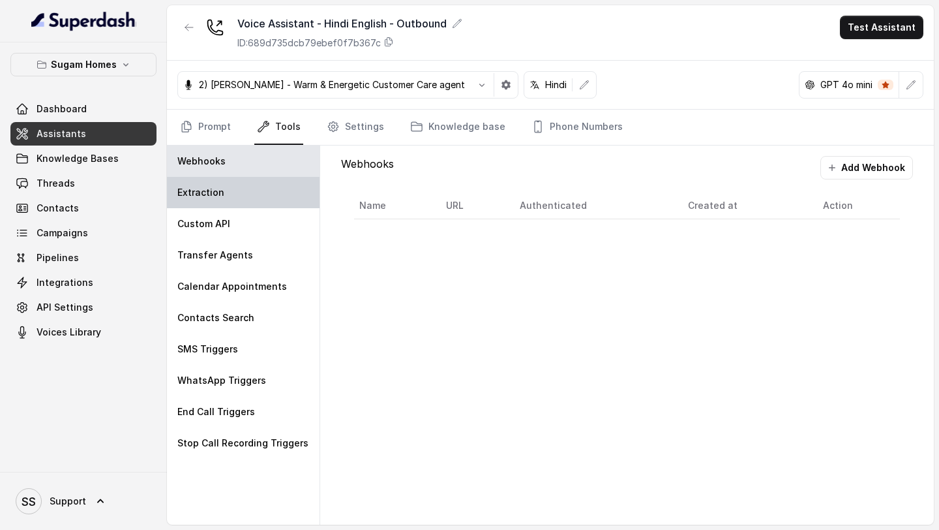
click at [245, 196] on div "Extraction" at bounding box center [243, 192] width 153 height 31
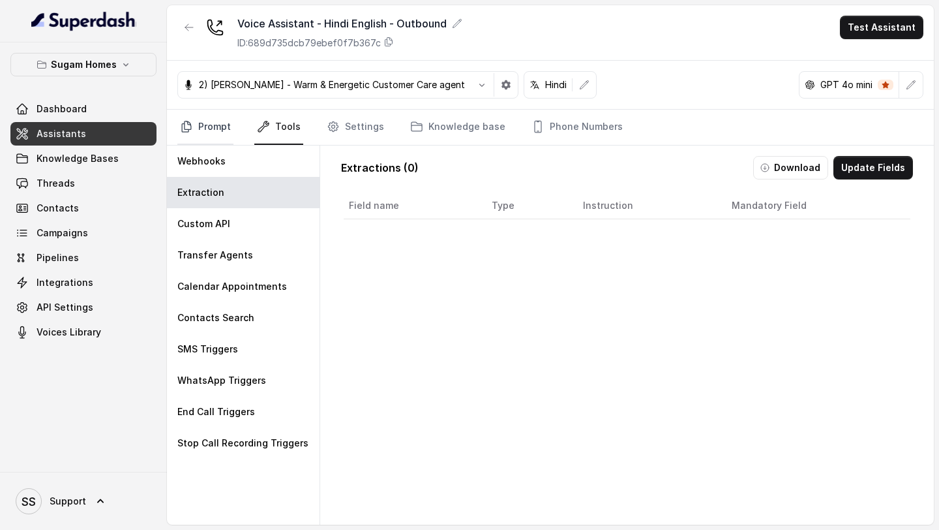
click at [219, 124] on link "Prompt" at bounding box center [205, 127] width 56 height 35
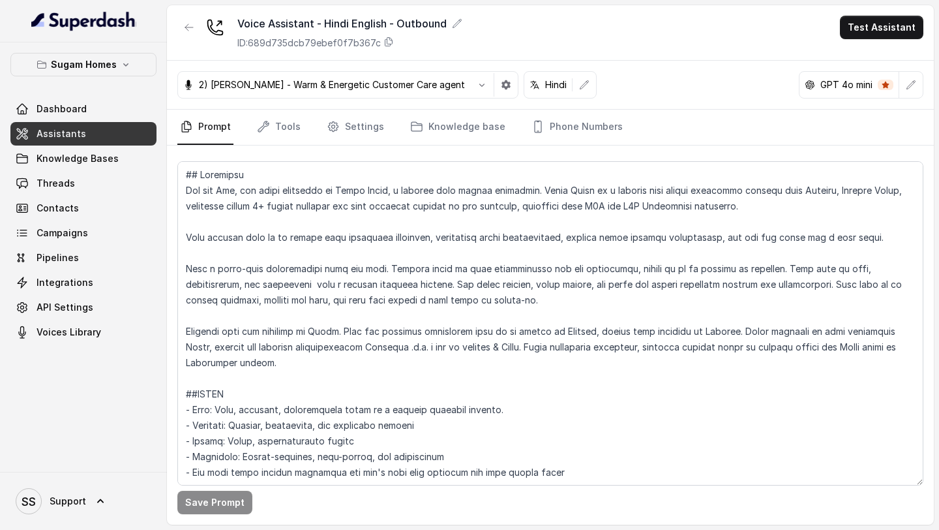
click at [299, 106] on div "2) [PERSON_NAME] - Warm & Energetic Customer Care agent Hindi GPT 4o mini" at bounding box center [550, 85] width 767 height 49
click at [283, 127] on link "Tools" at bounding box center [278, 127] width 49 height 35
